Goal: Task Accomplishment & Management: Complete application form

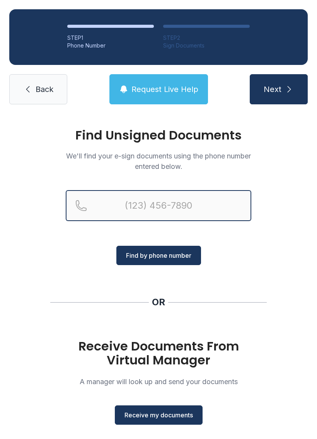
click at [181, 205] on input "Reservation phone number" at bounding box center [159, 205] width 186 height 31
type input "[PHONE_NUMBER]"
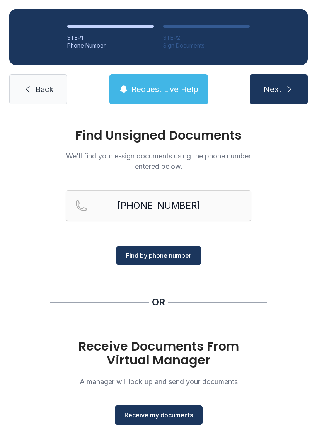
click at [174, 256] on span "Find by phone number" at bounding box center [158, 255] width 65 height 9
click at [181, 255] on span "Find by phone number" at bounding box center [158, 255] width 65 height 9
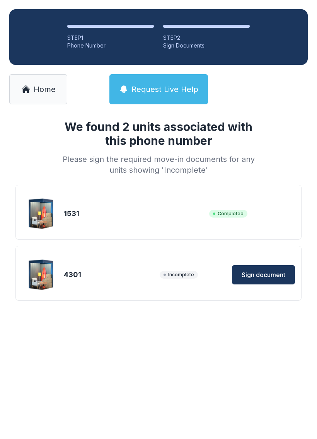
click at [259, 271] on span "Sign document" at bounding box center [264, 274] width 44 height 9
click at [273, 275] on span "Sign document" at bounding box center [264, 274] width 44 height 9
click at [41, 85] on span "Home" at bounding box center [45, 89] width 22 height 11
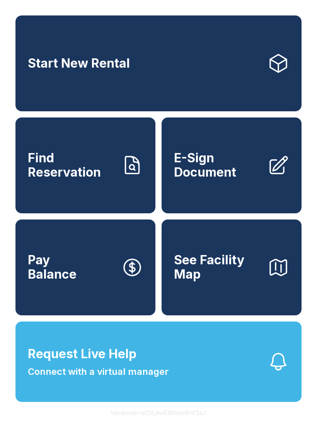
click at [228, 179] on span "E-Sign Document" at bounding box center [217, 165] width 87 height 28
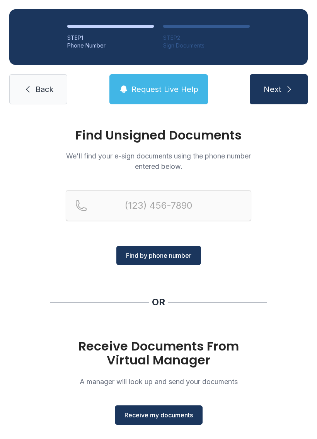
click at [177, 414] on span "Receive my documents" at bounding box center [159, 415] width 68 height 9
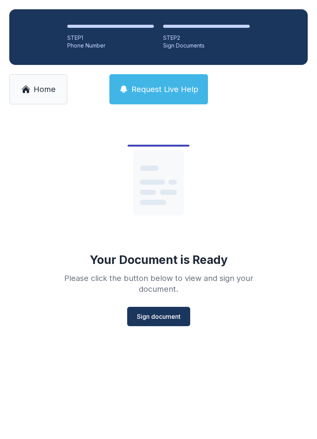
click at [179, 338] on div "Your Document is Ready Please click the button below to view and sign your docu…" at bounding box center [158, 236] width 317 height 244
click at [165, 317] on span "Sign document" at bounding box center [159, 316] width 44 height 9
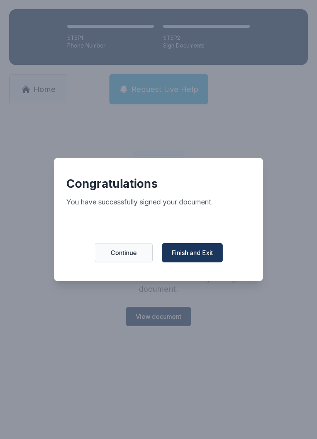
click at [204, 255] on span "Finish and Exit" at bounding box center [192, 252] width 41 height 9
